Goal: Task Accomplishment & Management: Manage account settings

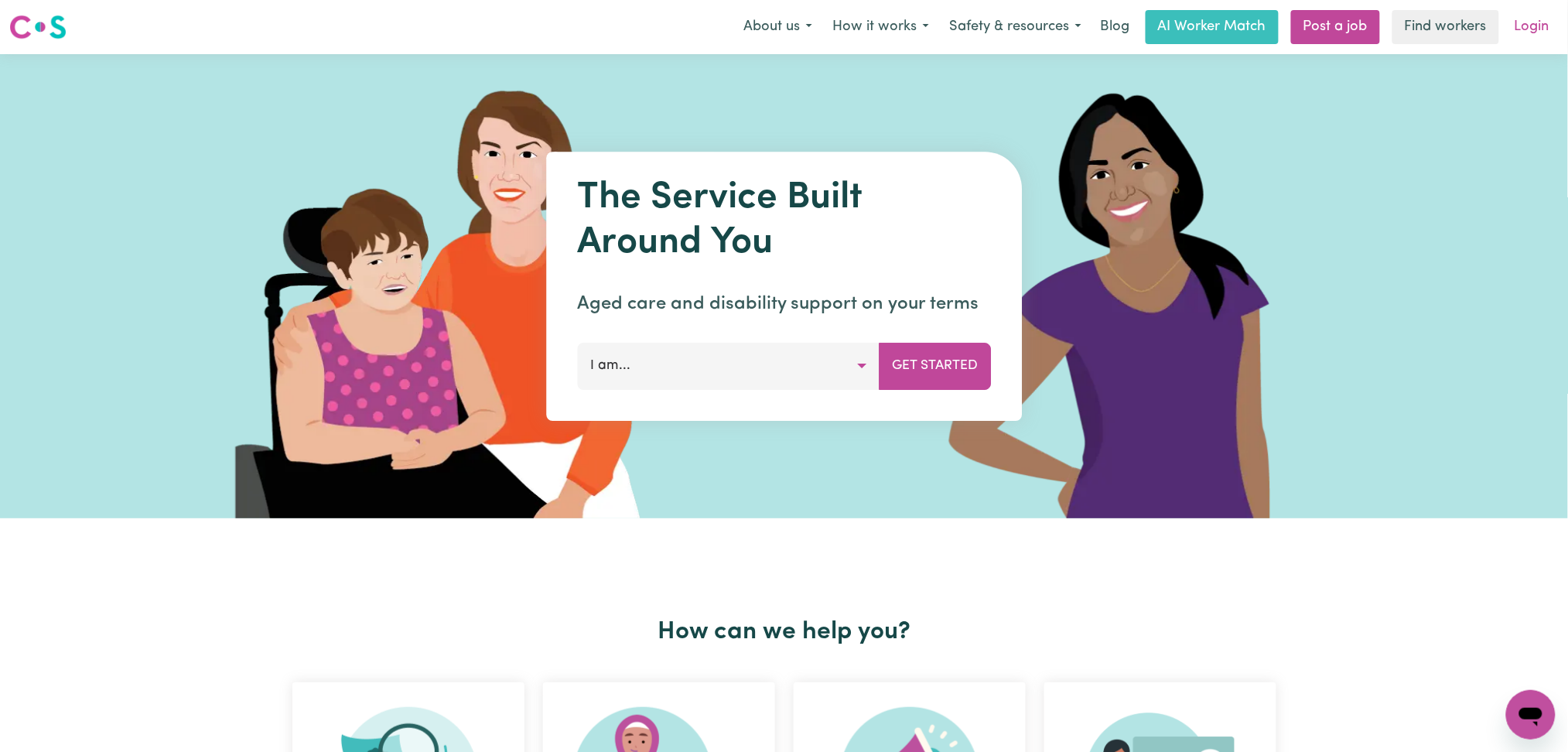
click at [1544, 24] on link "Login" at bounding box center [1531, 27] width 53 height 34
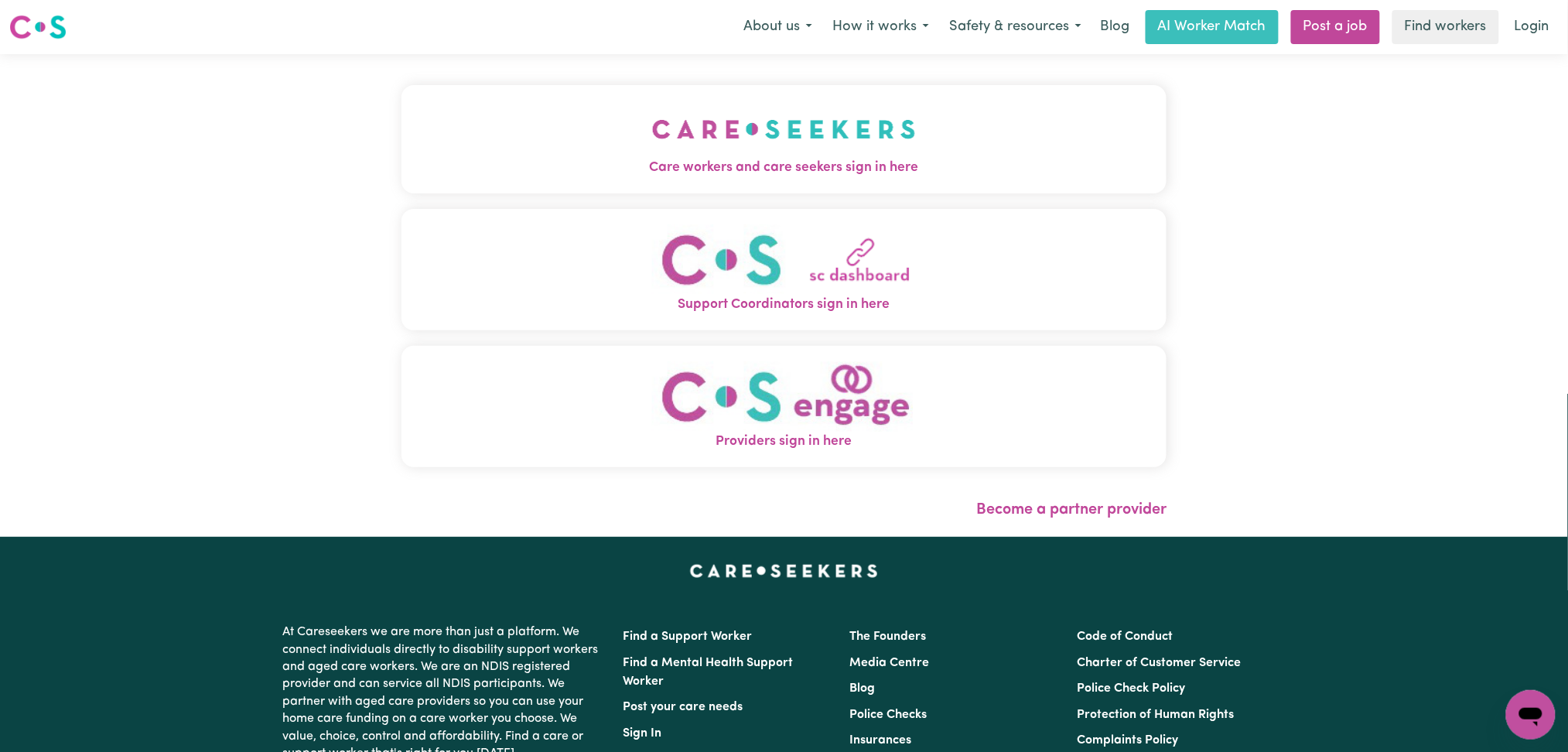
click at [750, 115] on img "Care workers and care seekers sign in here" at bounding box center [784, 129] width 263 height 57
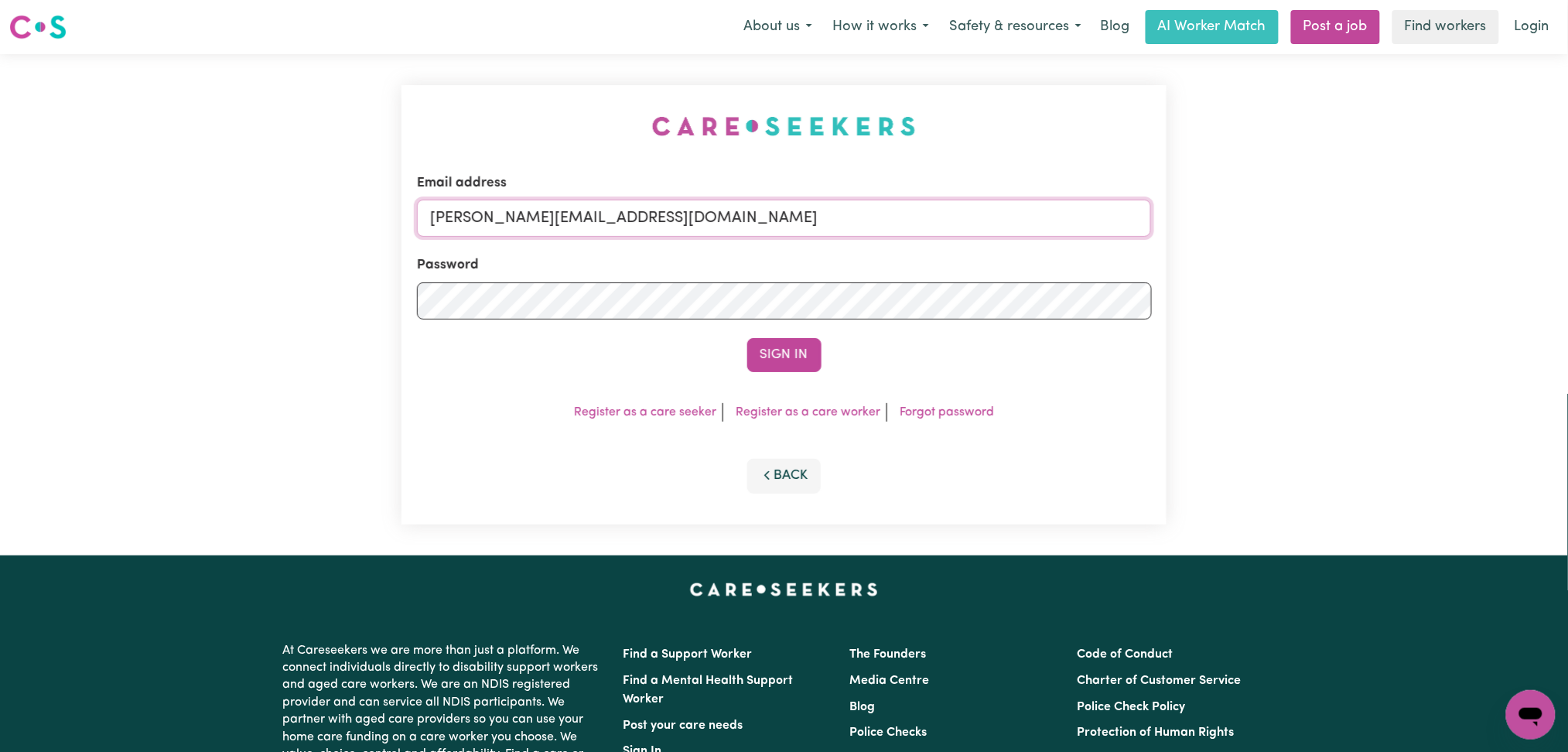
click at [629, 221] on input "[PERSON_NAME][EMAIL_ADDRESS][DOMAIN_NAME]" at bounding box center [784, 218] width 735 height 38
drag, startPoint x: 510, startPoint y: 212, endPoint x: 932, endPoint y: 211, distance: 422.0
click at [932, 211] on input "Superuser~[EMAIL_ADDRESS][DOMAIN_NAME]" at bounding box center [784, 218] width 735 height 38
type input "[EMAIL_ADDRESS][PERSON_NAME][PERSON_NAME][DOMAIN_NAME]"
click at [747, 338] on button "Sign In" at bounding box center [784, 354] width 74 height 34
